Goal: Register for event/course

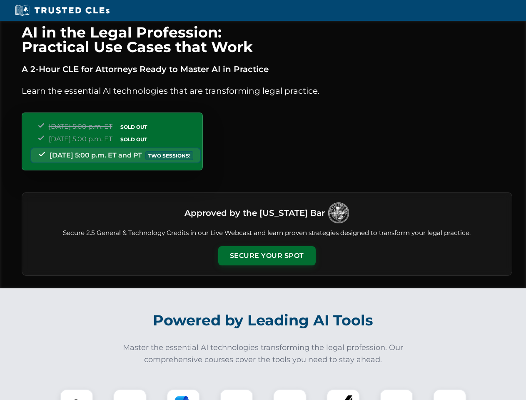
click at [267, 256] on button "Secure Your Spot" at bounding box center [266, 255] width 97 height 19
click at [77, 394] on img at bounding box center [77, 406] width 24 height 24
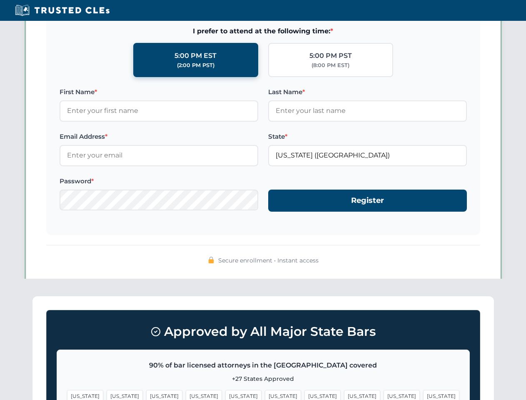
click at [384, 394] on span "[US_STATE]" at bounding box center [402, 396] width 36 height 12
